Goal: Communication & Community: Participate in discussion

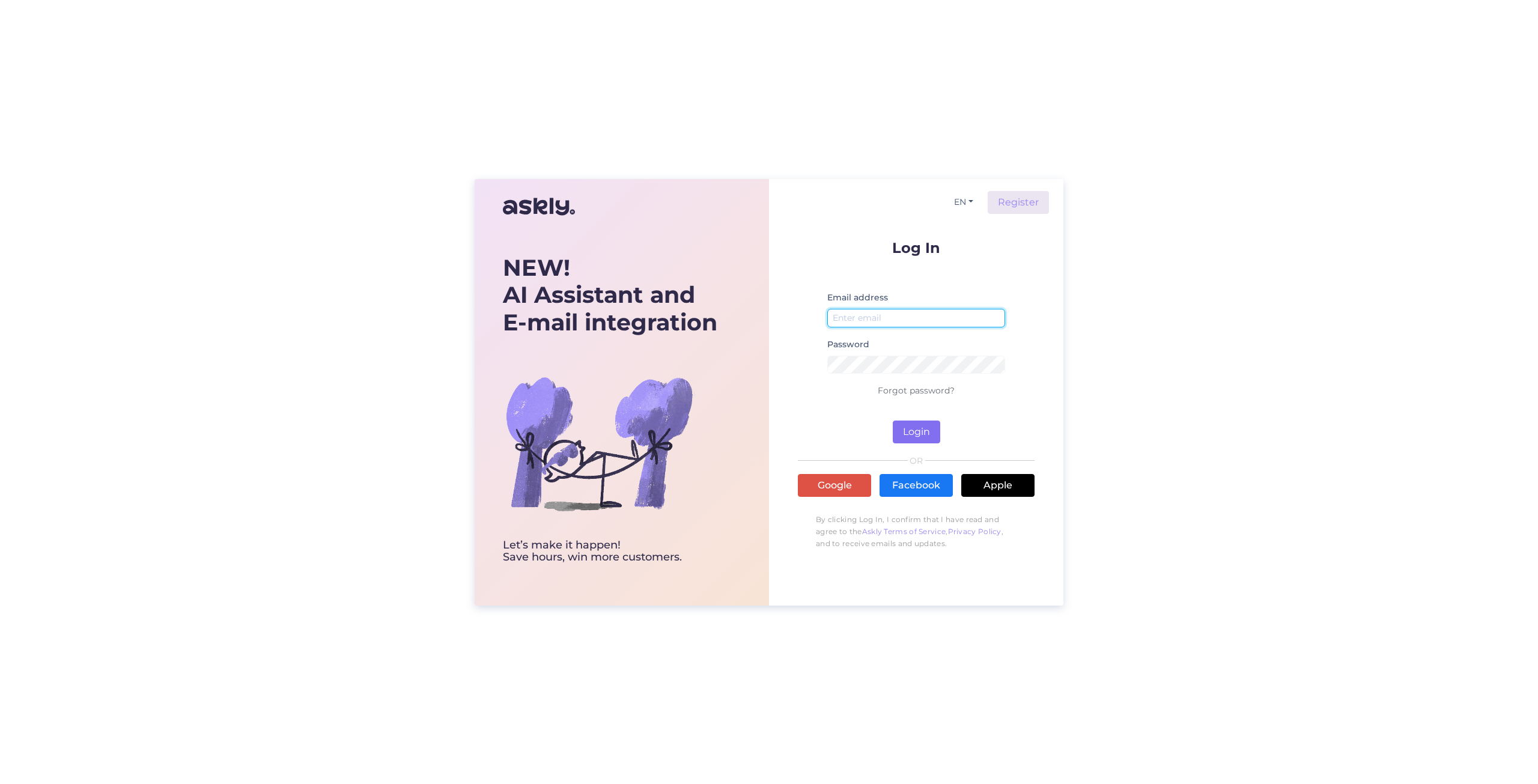
type input "liis.tammekivi@mobifer.com"
click at [922, 430] on button "Login" at bounding box center [916, 432] width 47 height 23
click at [899, 430] on button "Login" at bounding box center [916, 432] width 47 height 23
click at [846, 490] on link "Google" at bounding box center [834, 485] width 73 height 23
click at [837, 482] on link "Google" at bounding box center [834, 485] width 73 height 23
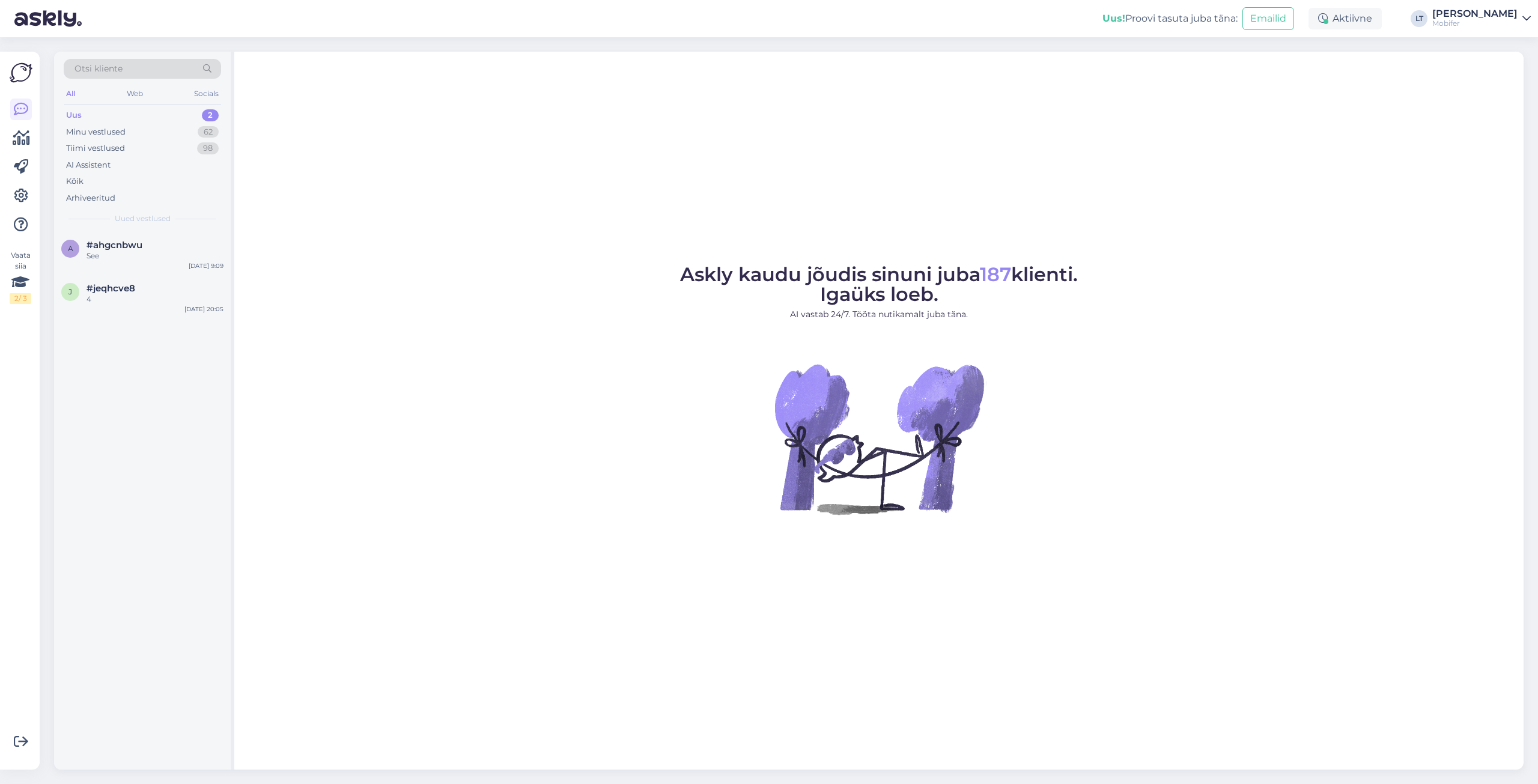
click at [89, 111] on div "Uus 2" at bounding box center [142, 115] width 158 height 17
click at [75, 116] on div "Uus" at bounding box center [73, 115] width 16 height 12
click at [73, 132] on div "Minu vestlused" at bounding box center [96, 132] width 60 height 12
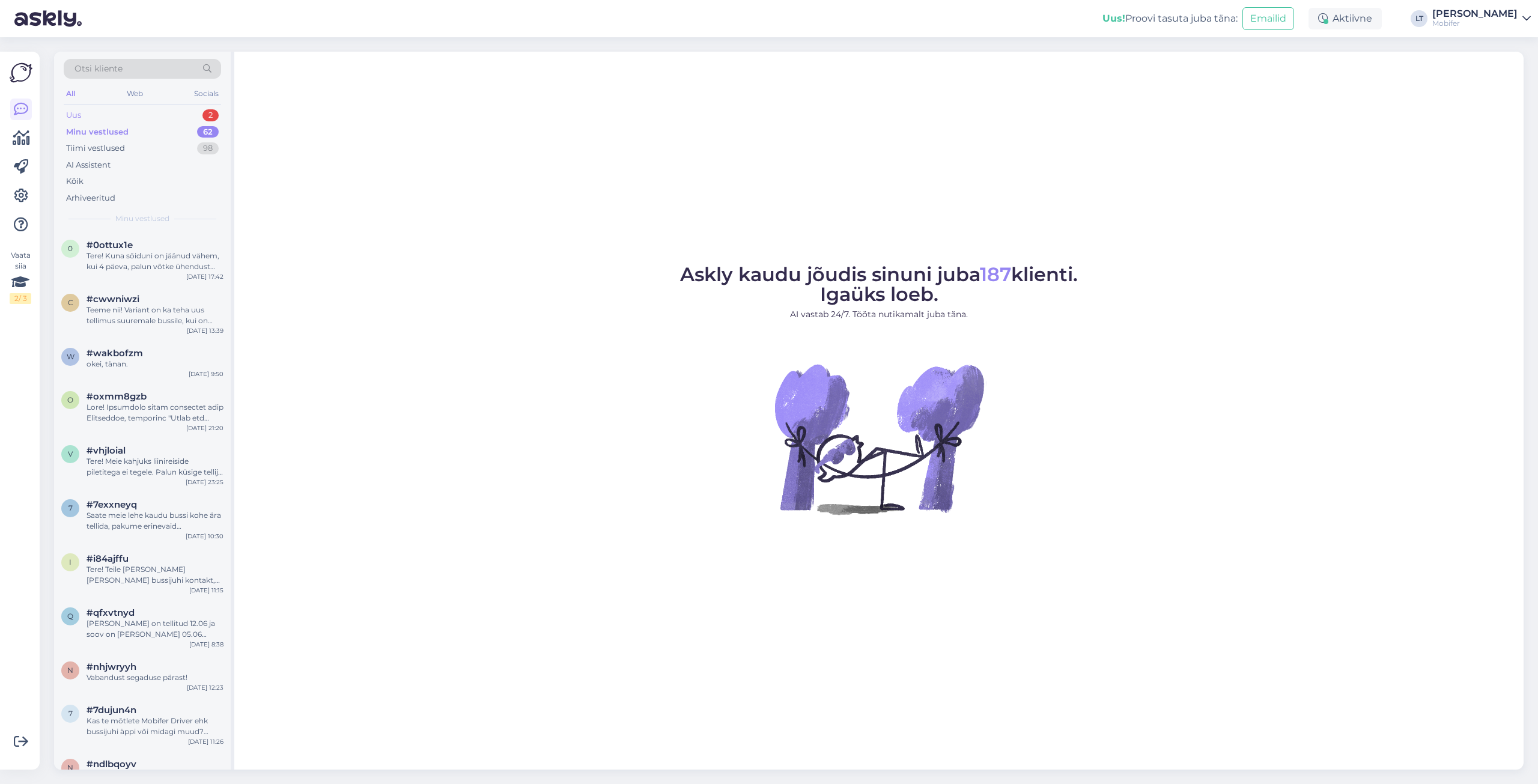
click at [75, 113] on div "Uus" at bounding box center [73, 115] width 15 height 12
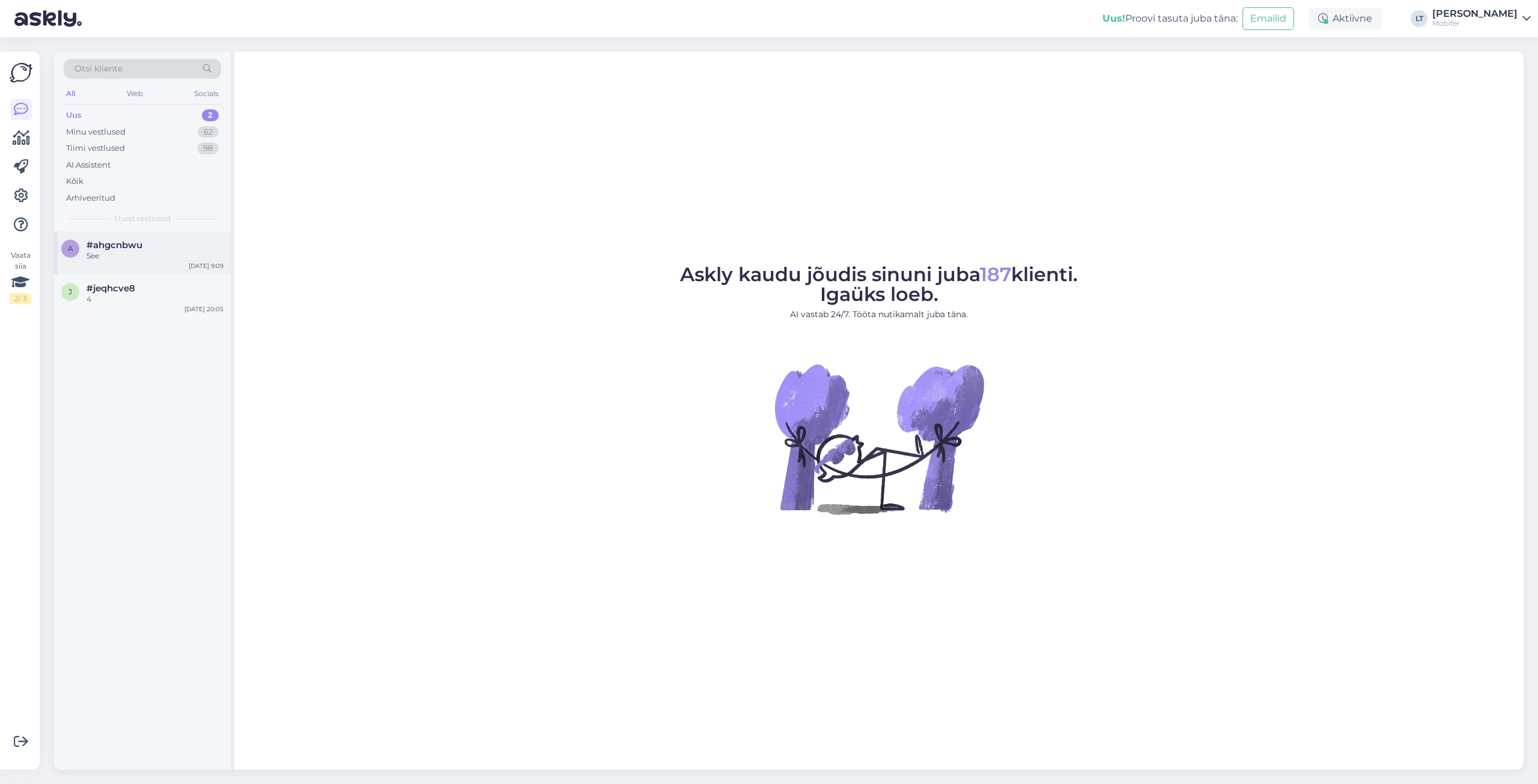
click at [132, 248] on span "#ahgcnbwu" at bounding box center [114, 245] width 56 height 10
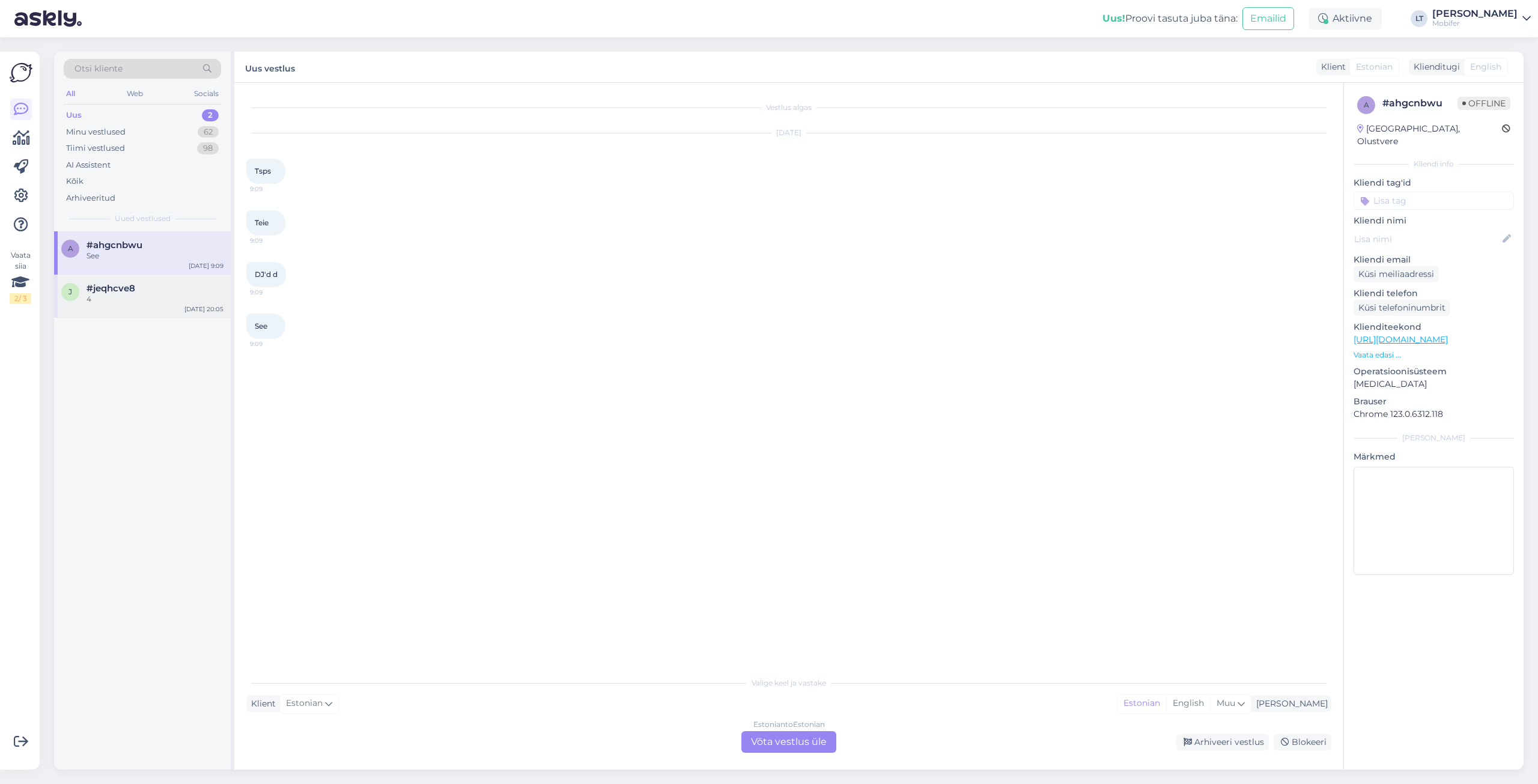
click at [138, 289] on div "#jeqhcve8" at bounding box center [155, 288] width 137 height 10
drag, startPoint x: 135, startPoint y: 285, endPoint x: 149, endPoint y: 185, distance: 101.0
click at [149, 185] on div "Kõik" at bounding box center [142, 181] width 158 height 17
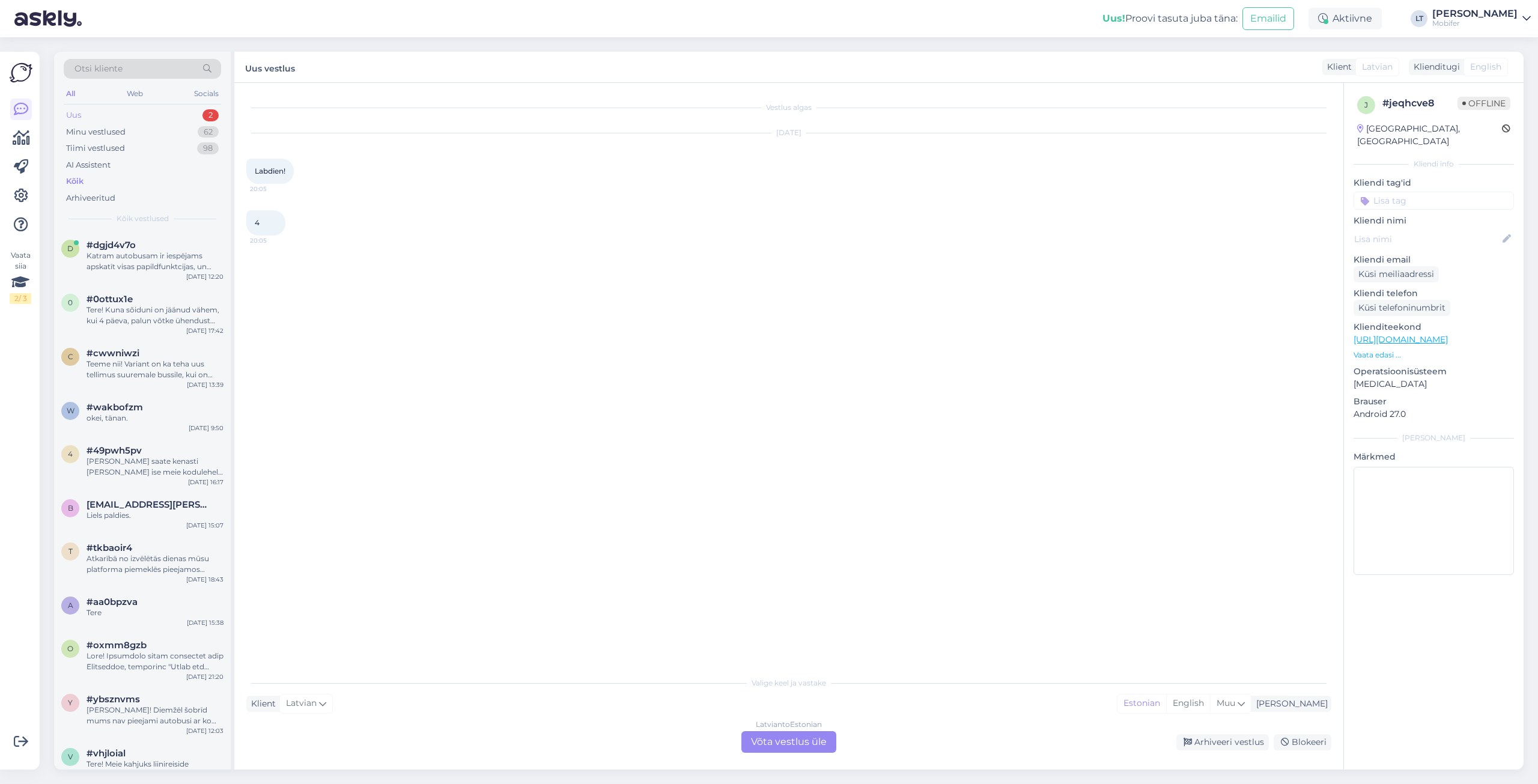
click at [81, 113] on div "Uus" at bounding box center [73, 115] width 15 height 12
